Goal: Information Seeking & Learning: Learn about a topic

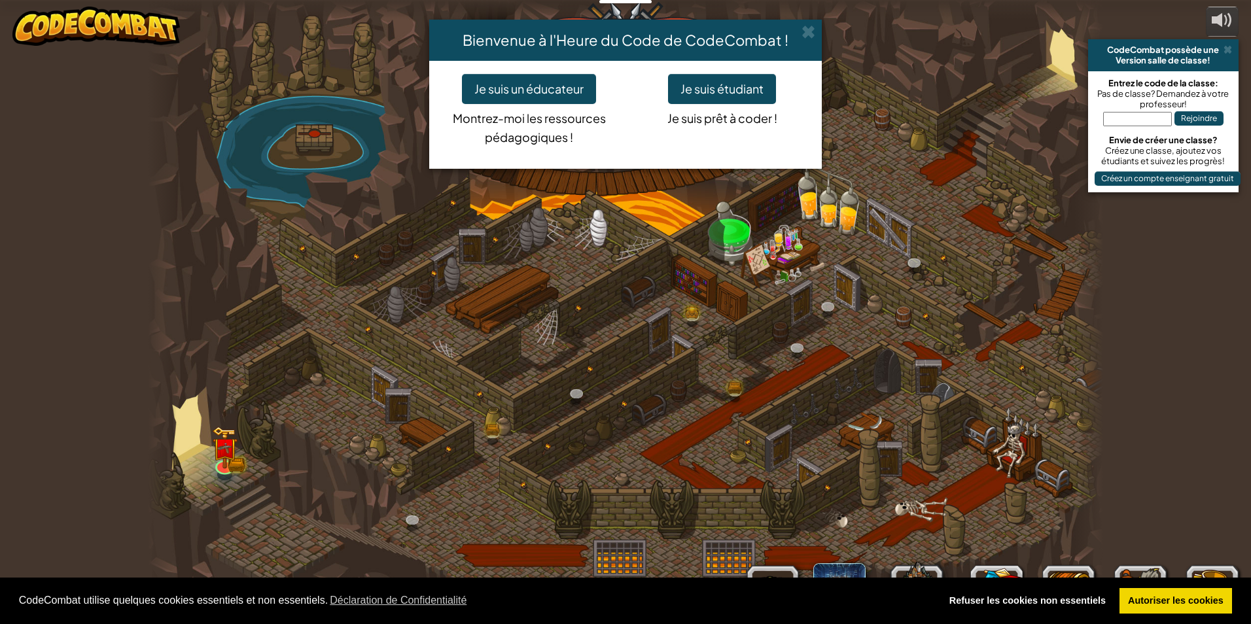
select select "fr"
click at [804, 29] on span at bounding box center [809, 32] width 14 height 14
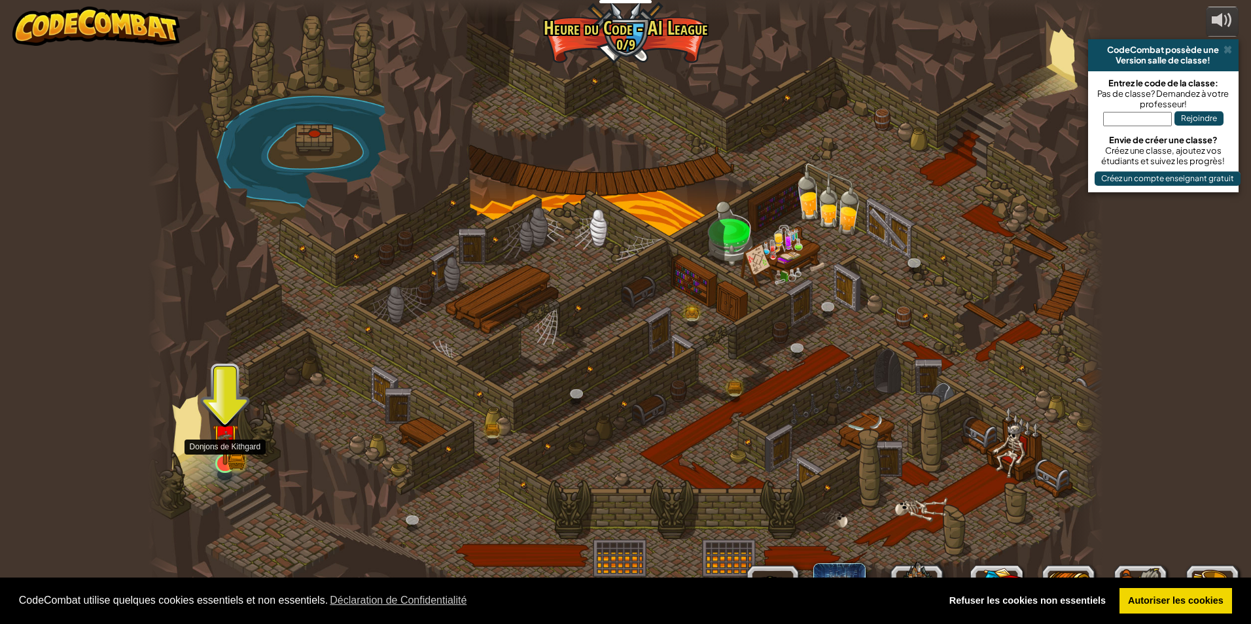
click at [228, 463] on img at bounding box center [225, 437] width 26 height 57
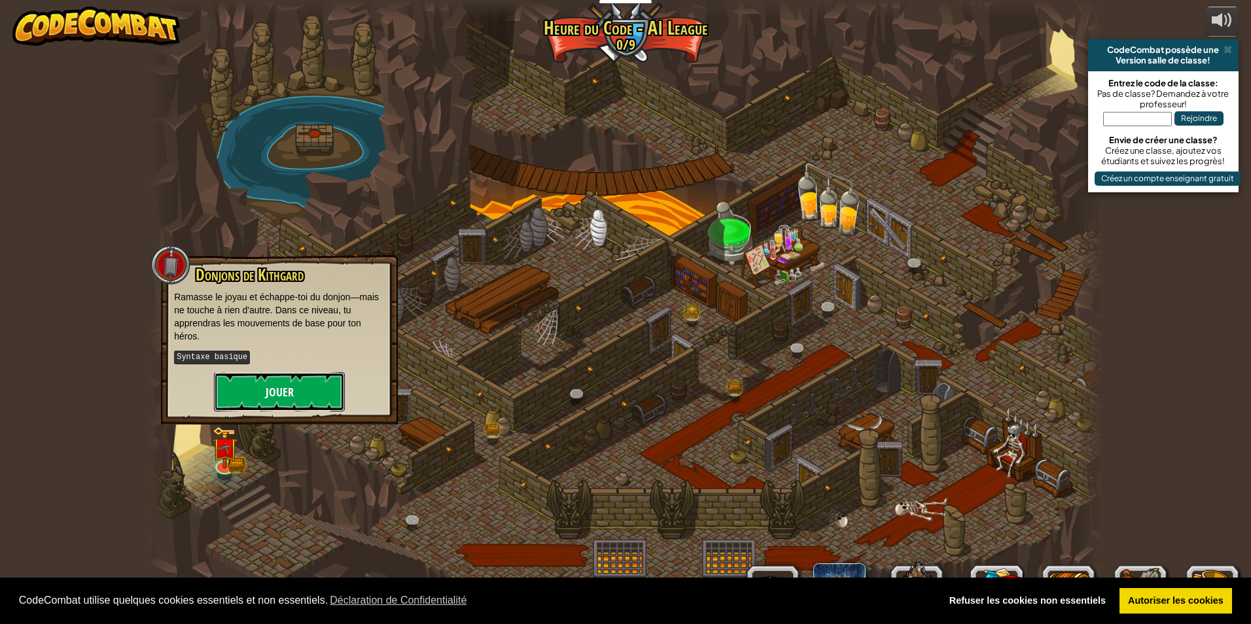
click at [302, 390] on button "Jouer" at bounding box center [279, 391] width 131 height 39
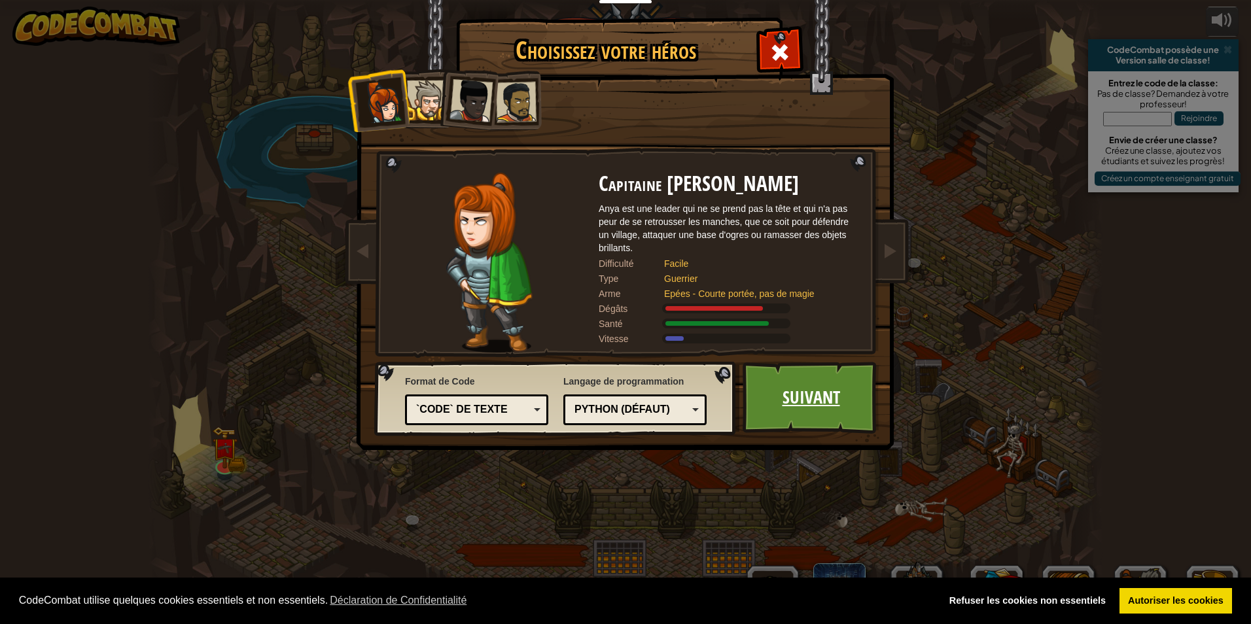
click at [801, 392] on link "Suivant" at bounding box center [811, 398] width 137 height 72
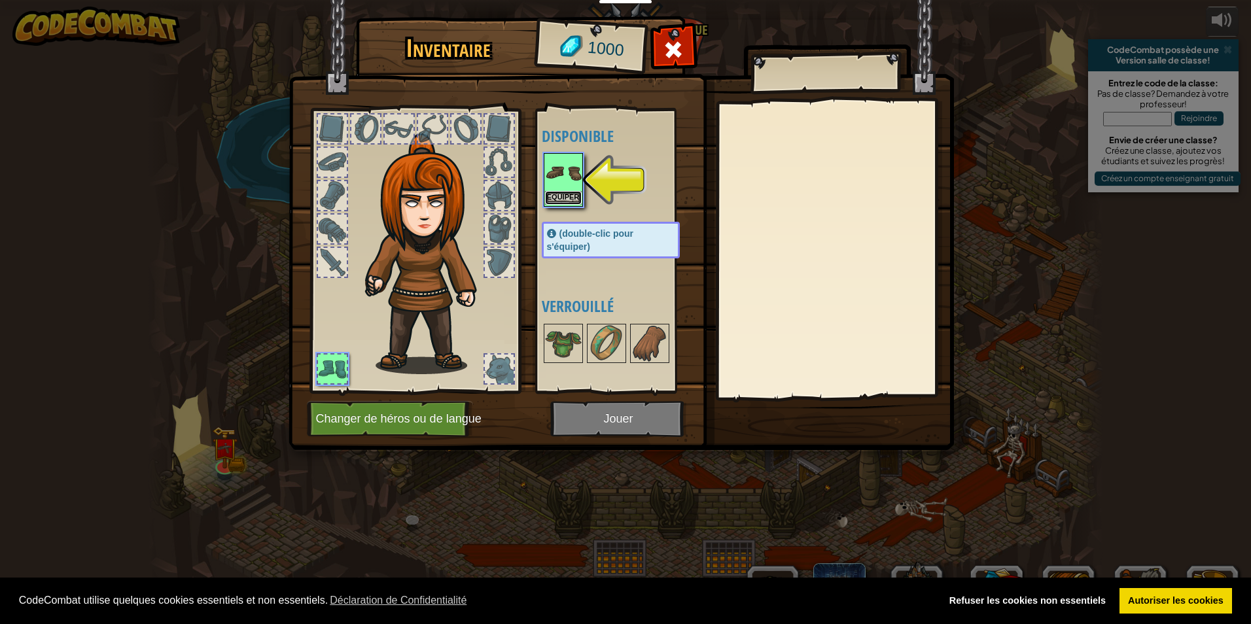
click at [573, 198] on button "Equiper" at bounding box center [563, 198] width 37 height 14
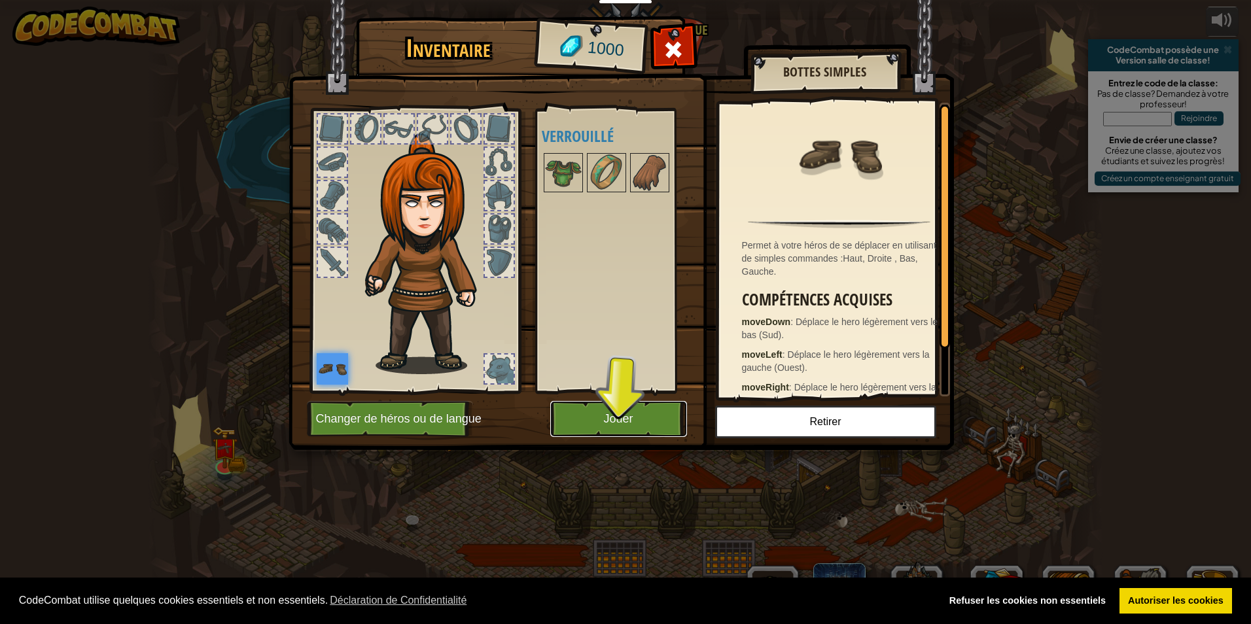
drag, startPoint x: 558, startPoint y: 421, endPoint x: 565, endPoint y: 420, distance: 7.3
click at [559, 421] on button "Jouer" at bounding box center [618, 419] width 137 height 36
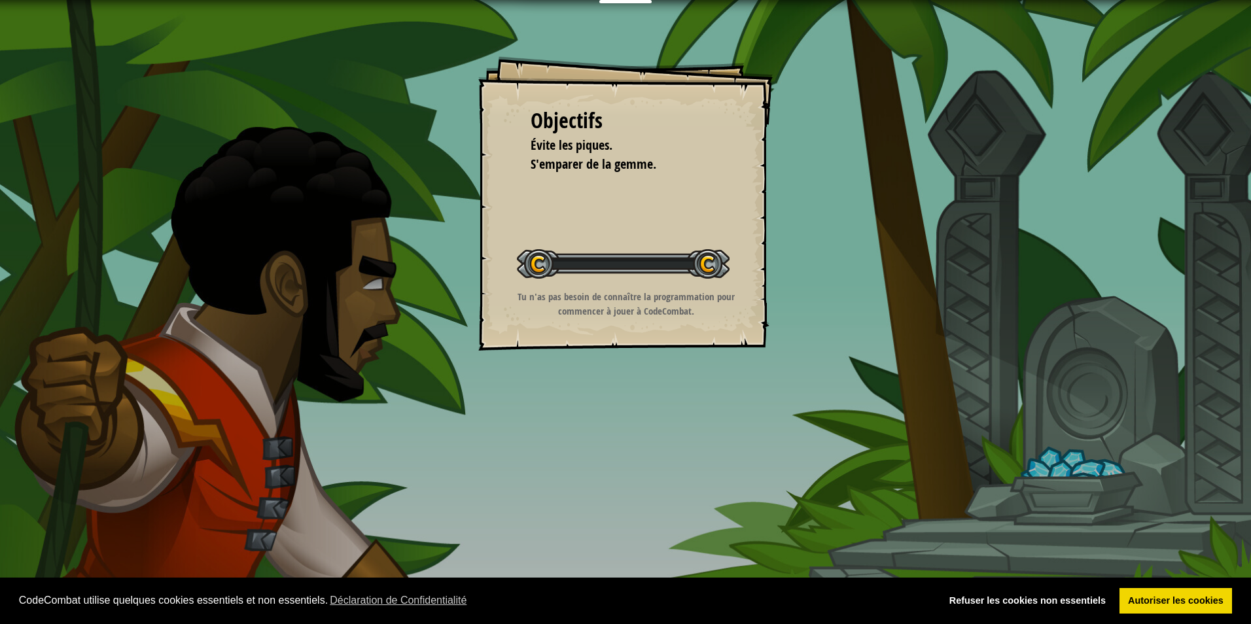
click at [567, 419] on div "Objectifs Évite les piques. S'emparer de la gemme. Démarrer niveau Erreur de ch…" at bounding box center [625, 312] width 1251 height 624
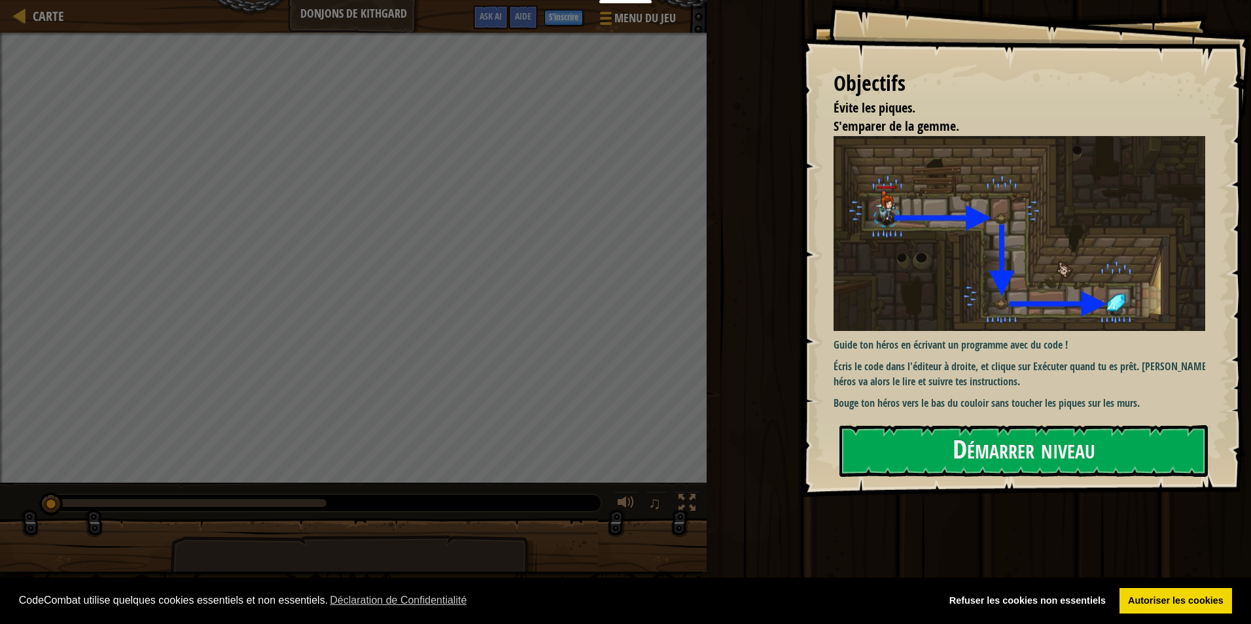
click at [878, 424] on div "Objectifs Évite les piques. S'emparer de la gemme. Guide ton héros en écrivant …" at bounding box center [1026, 248] width 450 height 497
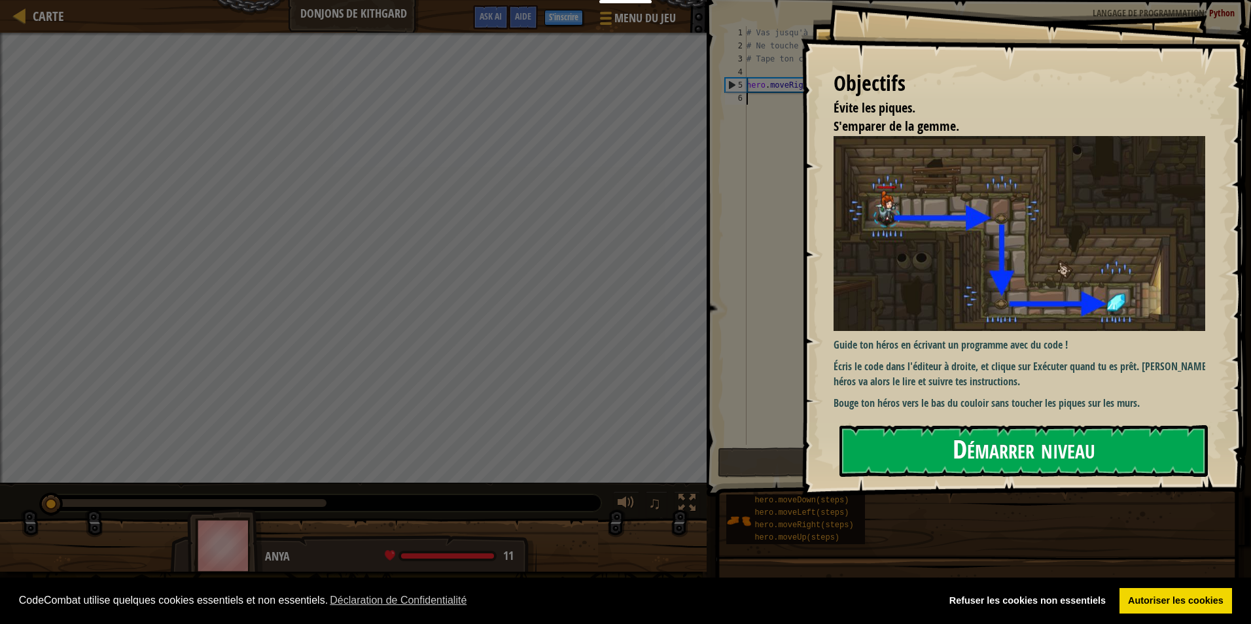
click at [894, 430] on button "Démarrer niveau" at bounding box center [1024, 451] width 368 height 52
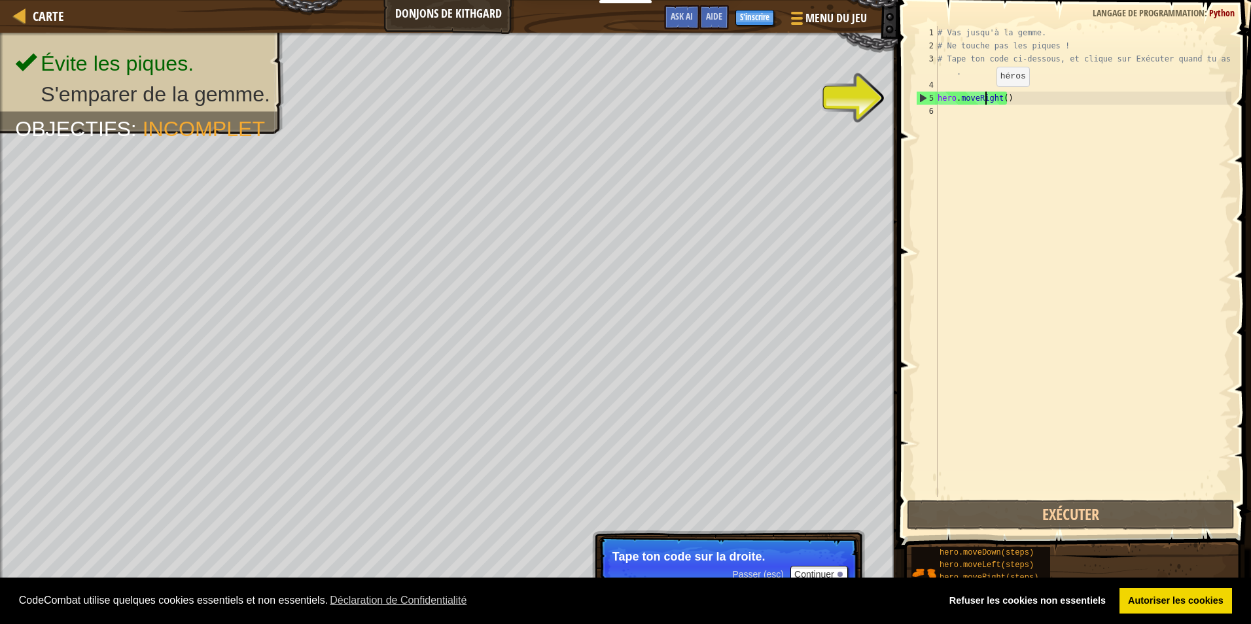
click at [986, 99] on div "# Vas jusqu'à la gemme. # Ne touche pas les piques ! # Tape ton code ci-dessous…" at bounding box center [1083, 274] width 296 height 497
type textarea "hero.moveRight()"
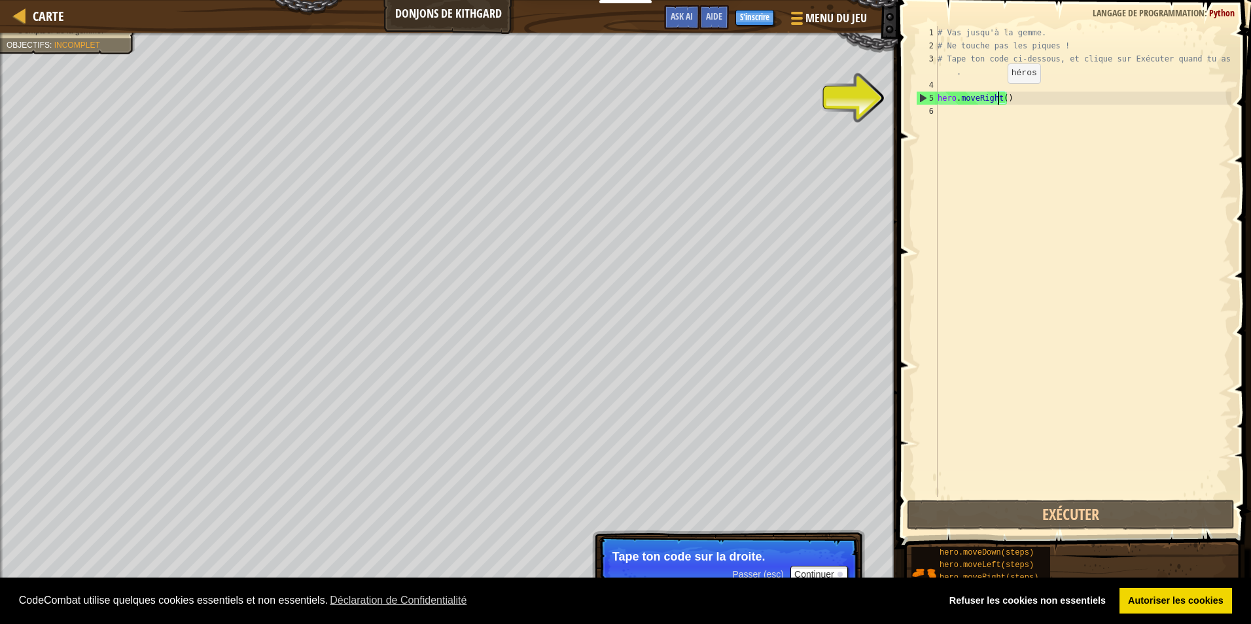
click at [997, 96] on div "# Vas jusqu'à la gemme. # Ne touche pas les piques ! # Tape ton code ci-dessous…" at bounding box center [1083, 274] width 296 height 497
